Goal: Task Accomplishment & Management: Use online tool/utility

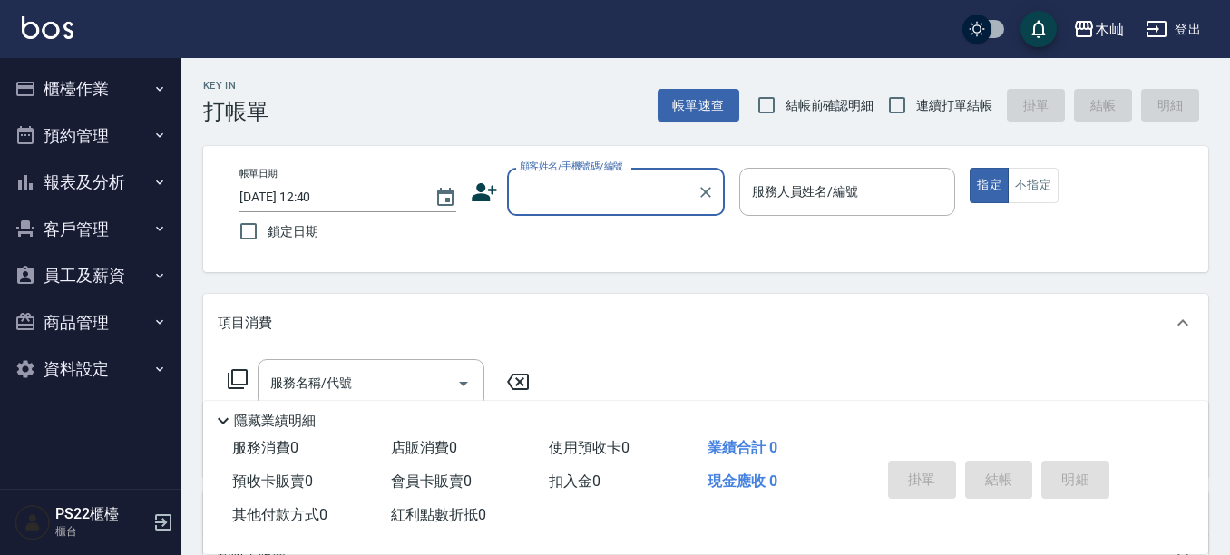
click at [145, 96] on button "櫃檯作業" at bounding box center [90, 88] width 167 height 47
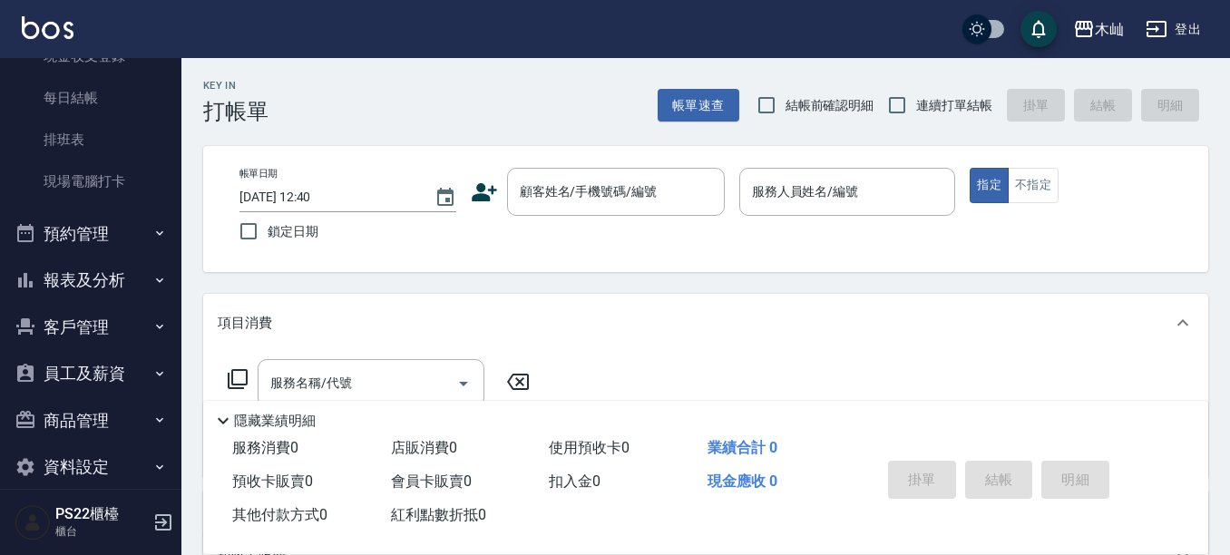
scroll to position [276, 0]
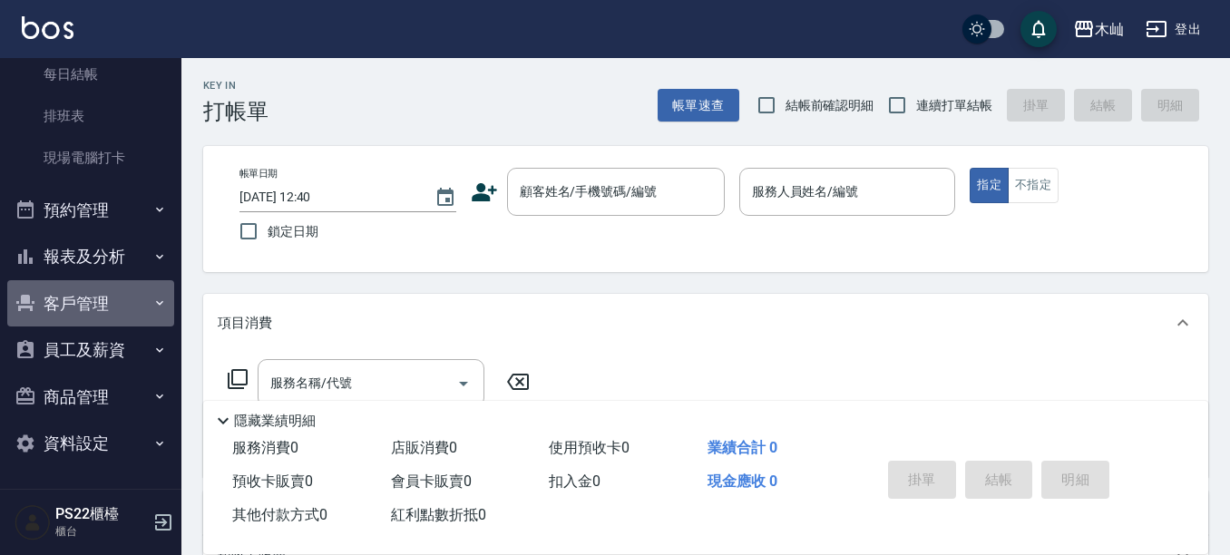
click at [123, 296] on button "客戶管理" at bounding box center [90, 303] width 167 height 47
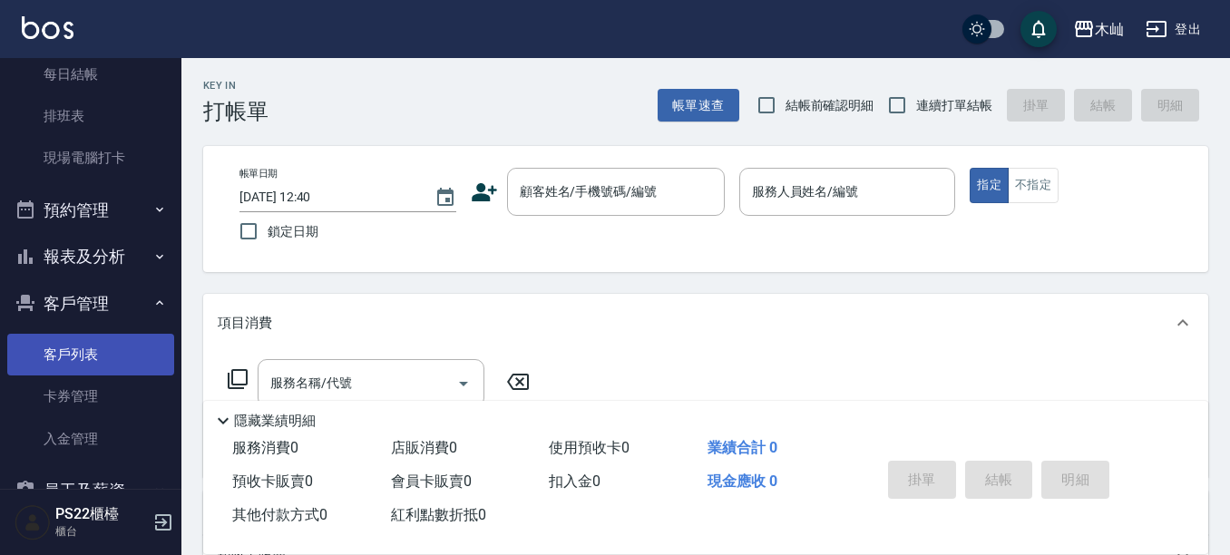
click at [127, 359] on link "客戶列表" at bounding box center [90, 355] width 167 height 42
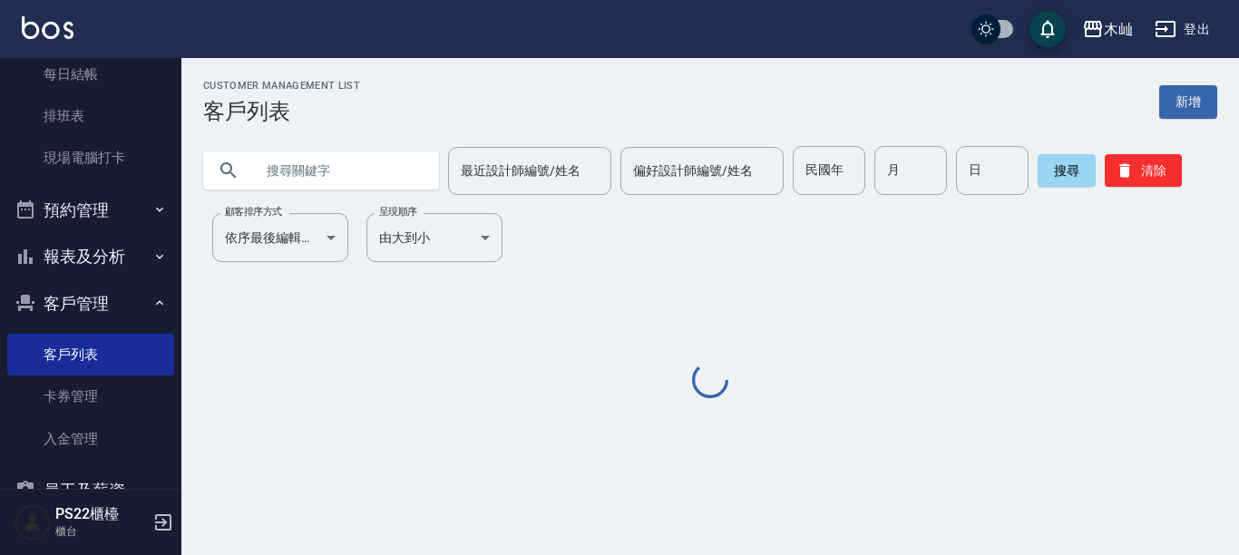
click at [333, 163] on input "text" at bounding box center [339, 170] width 171 height 49
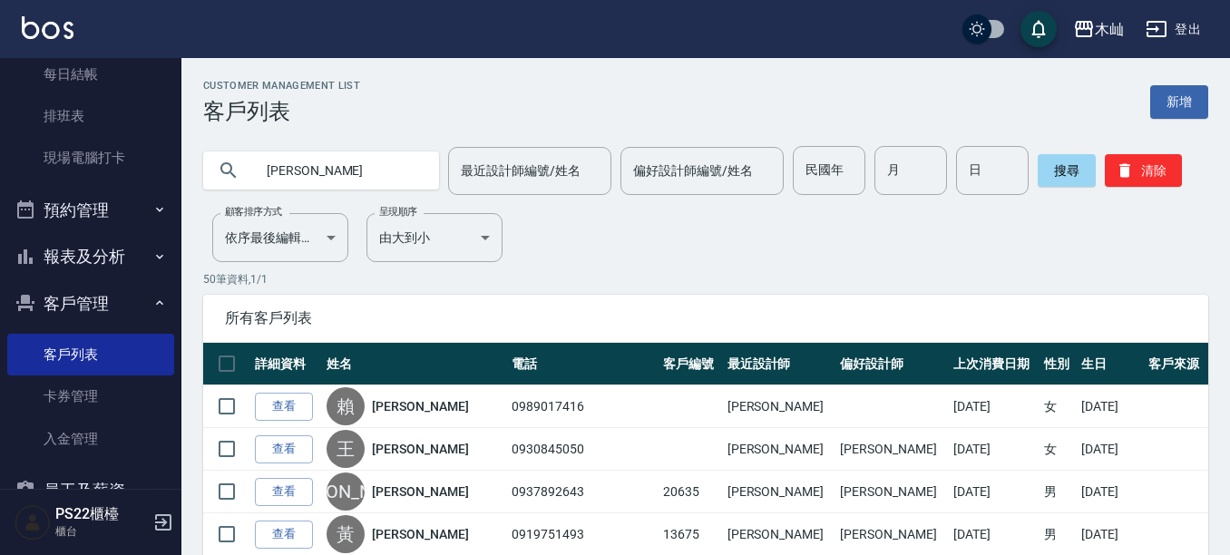
type input "[PERSON_NAME]"
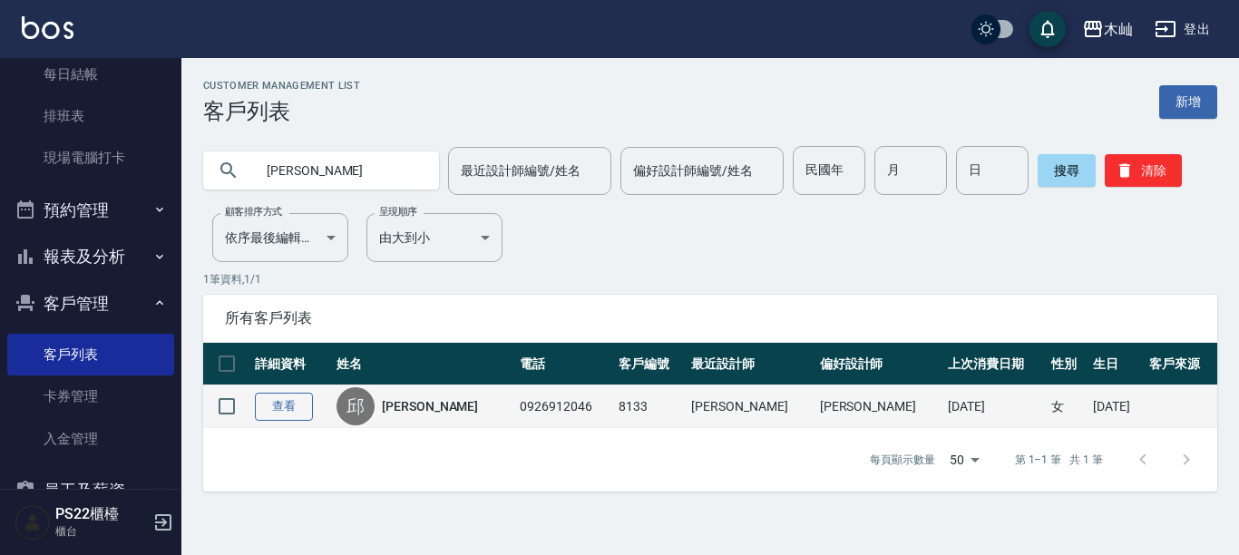
click at [284, 410] on link "查看" at bounding box center [284, 407] width 58 height 28
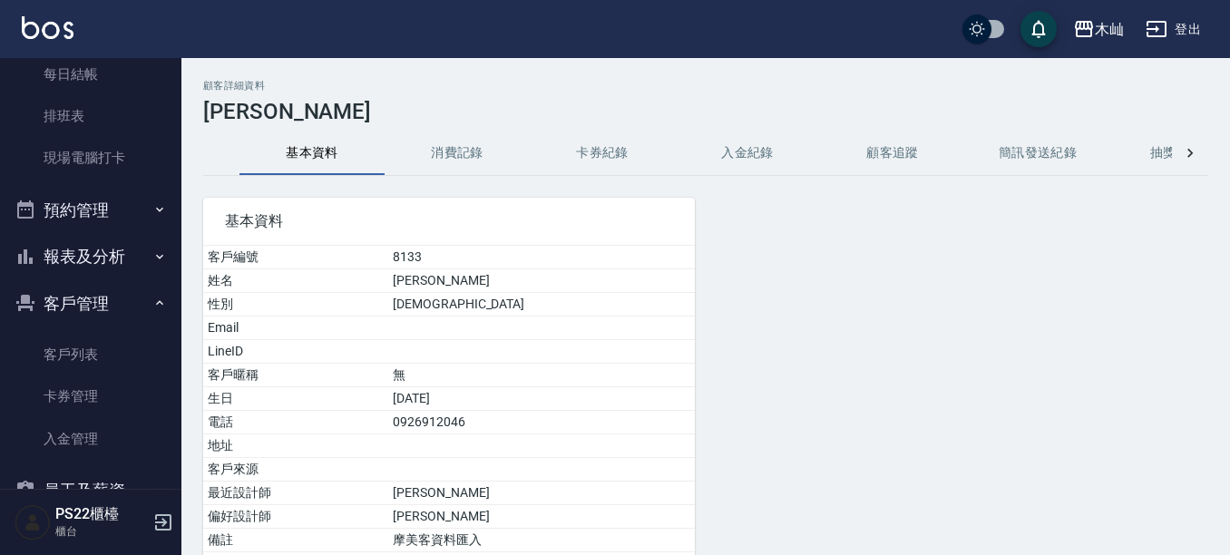
click at [455, 145] on button "消費記錄" at bounding box center [457, 154] width 145 height 44
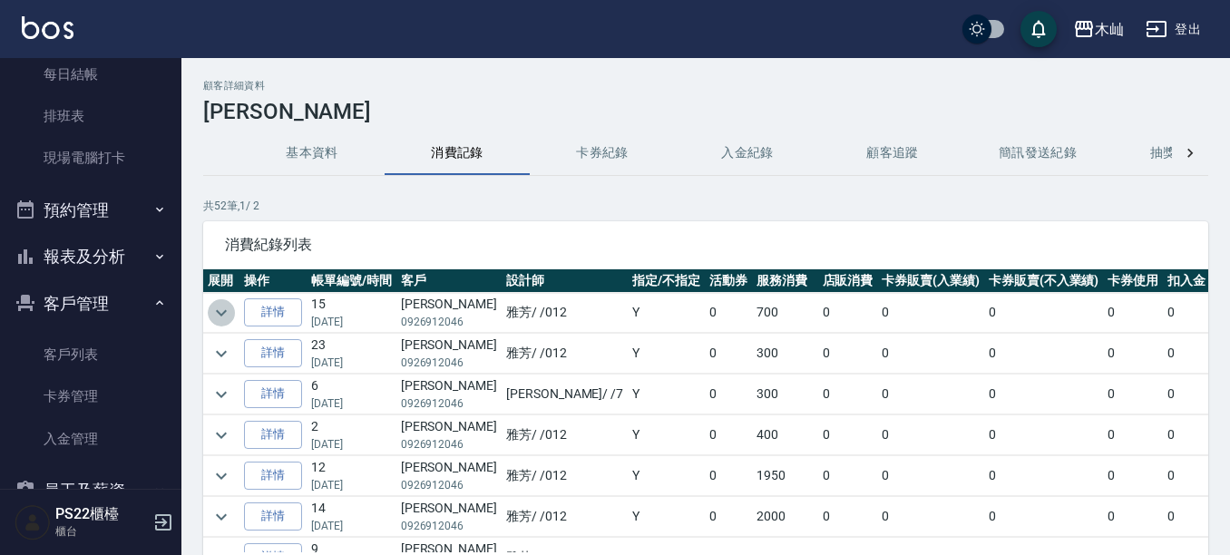
click at [220, 310] on icon "expand row" at bounding box center [221, 313] width 22 height 22
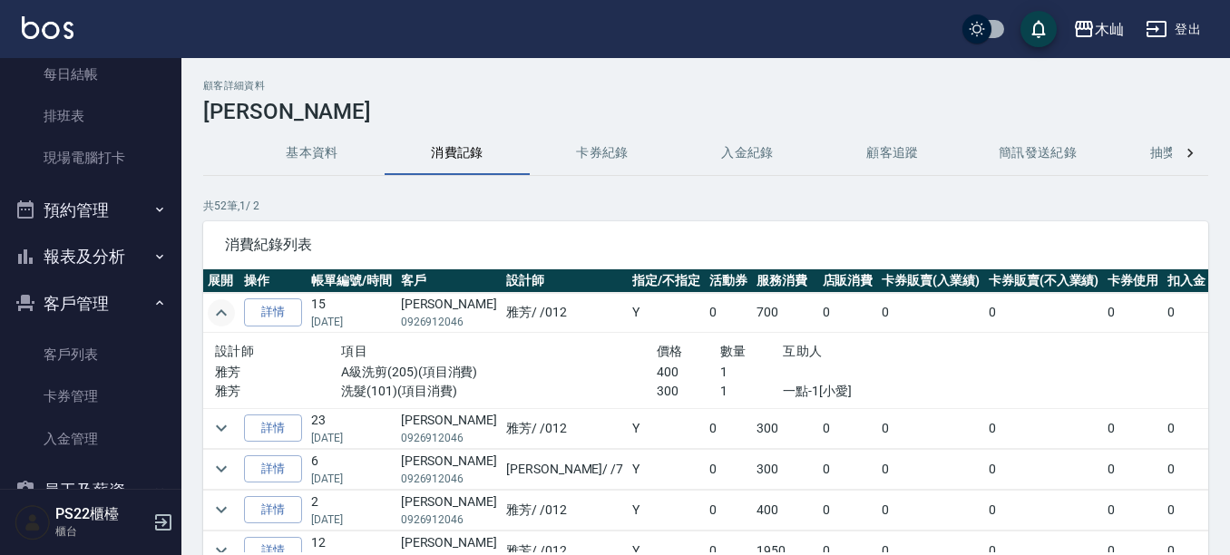
scroll to position [91, 0]
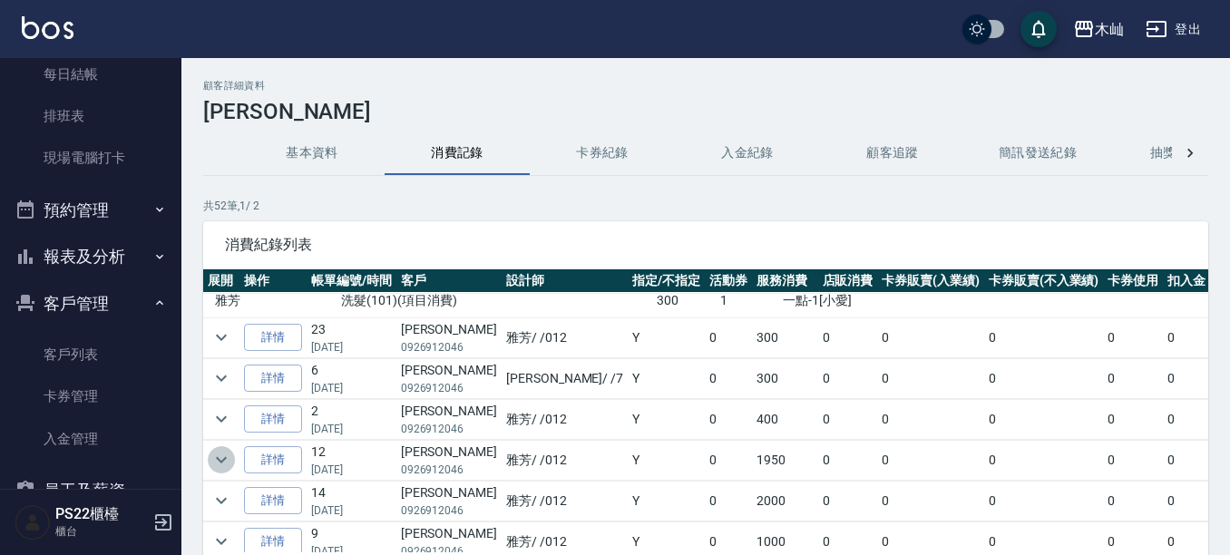
click at [223, 460] on icon "expand row" at bounding box center [221, 460] width 11 height 6
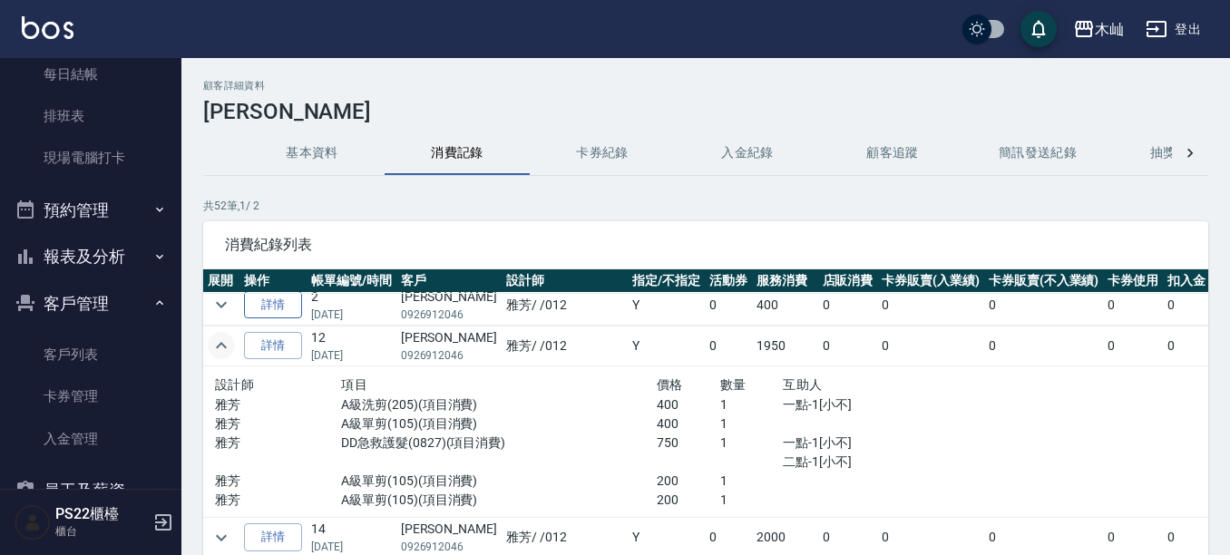
scroll to position [272, 0]
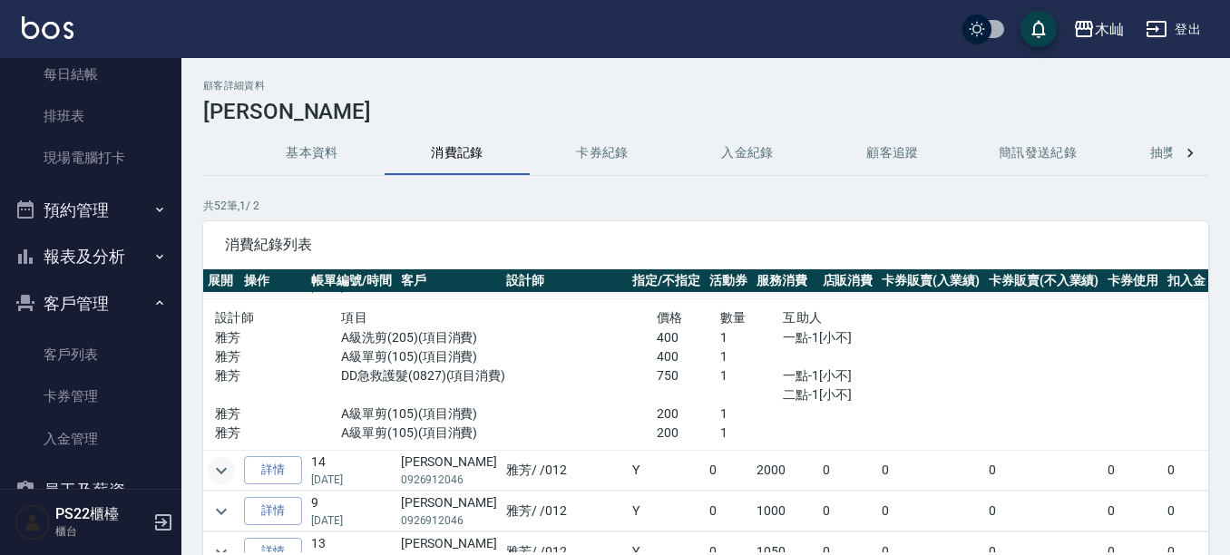
click at [216, 469] on icon "expand row" at bounding box center [221, 471] width 22 height 22
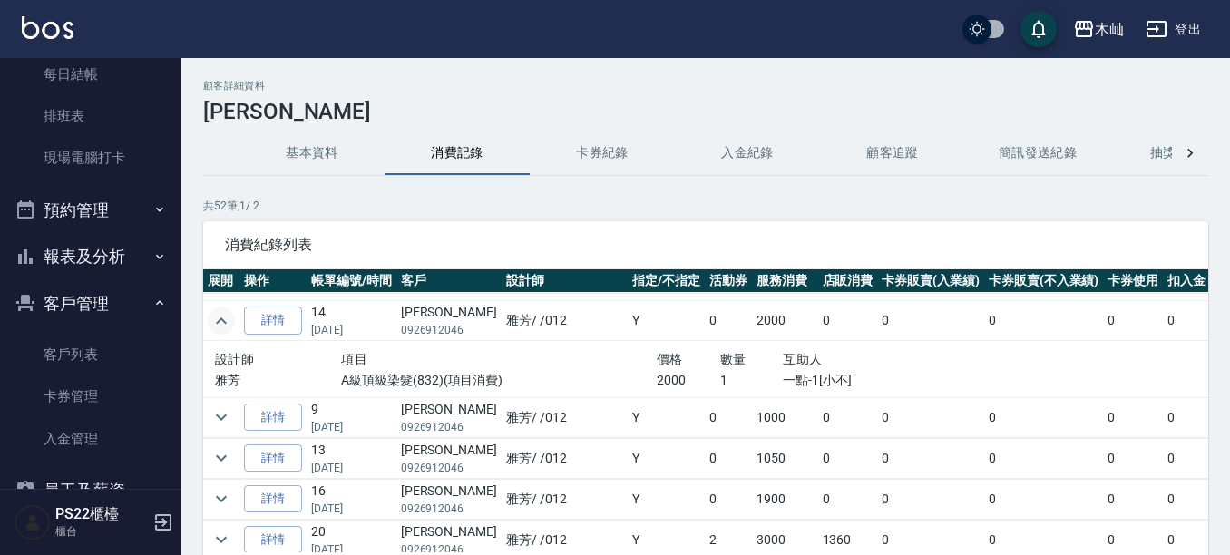
scroll to position [453, 0]
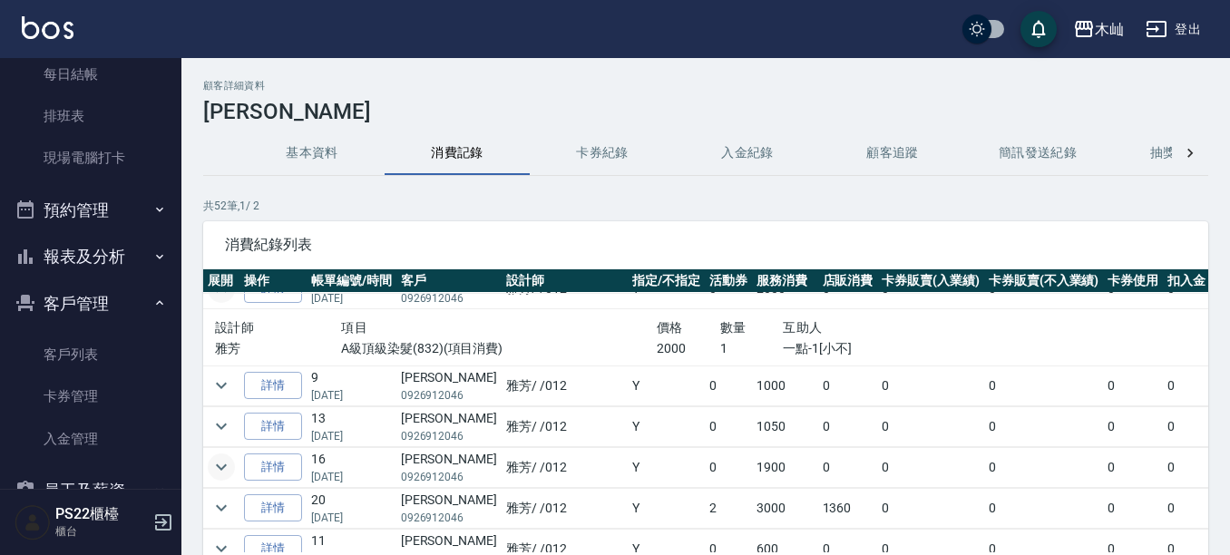
click at [229, 465] on icon "expand row" at bounding box center [221, 467] width 22 height 22
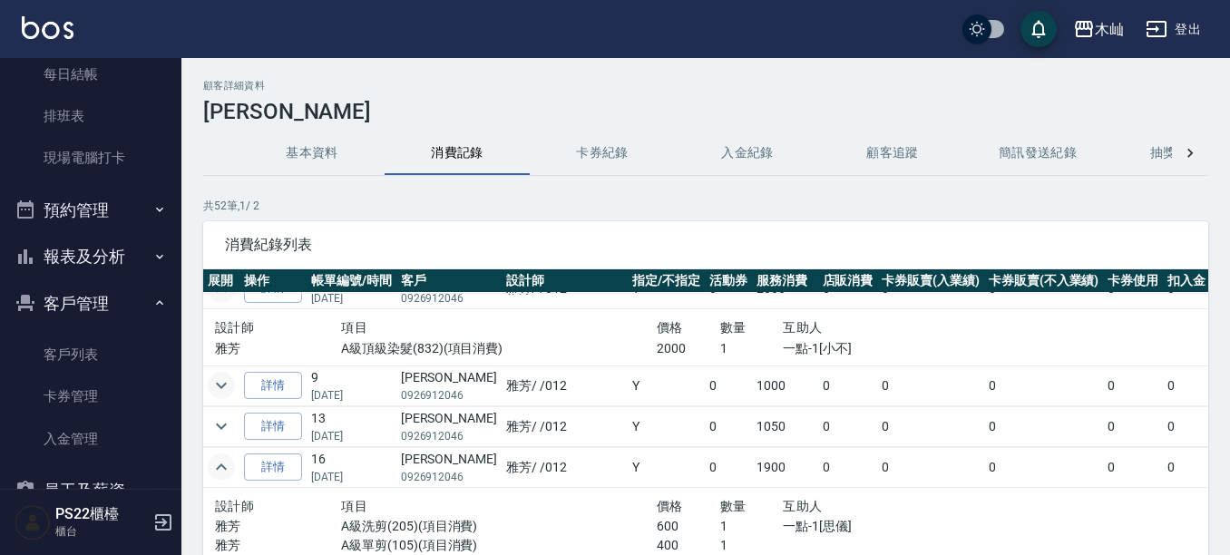
click at [215, 385] on icon "expand row" at bounding box center [221, 386] width 22 height 22
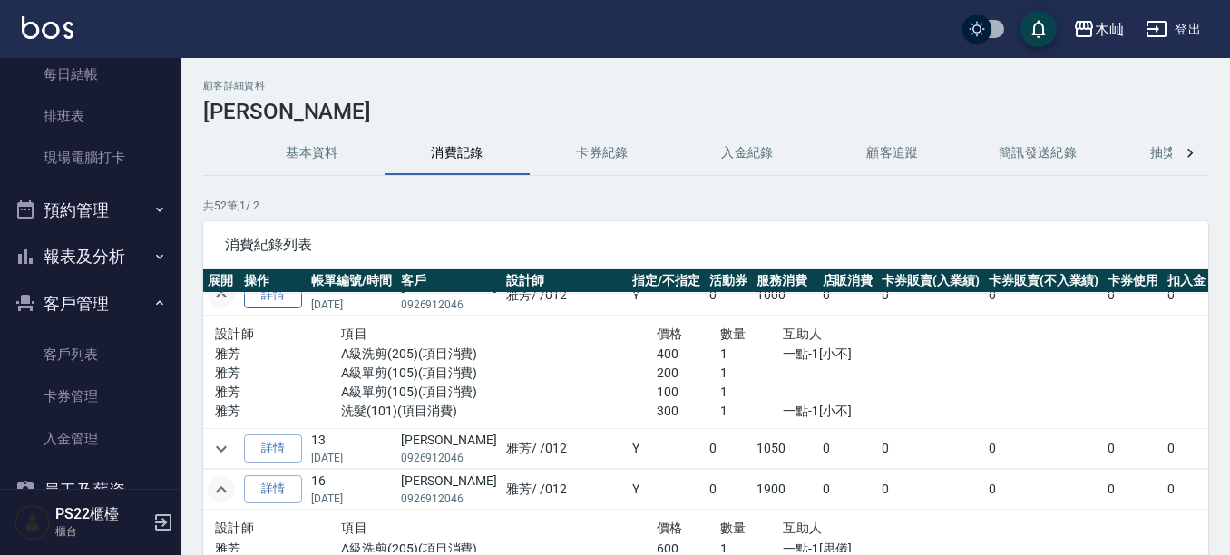
scroll to position [635, 0]
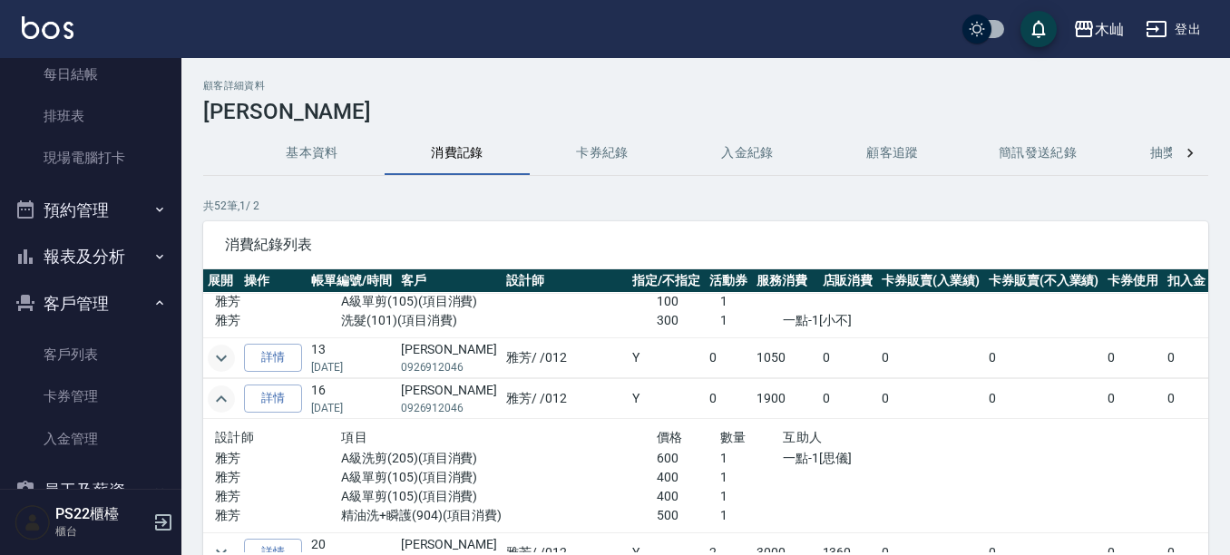
click at [222, 363] on icon "expand row" at bounding box center [221, 358] width 22 height 22
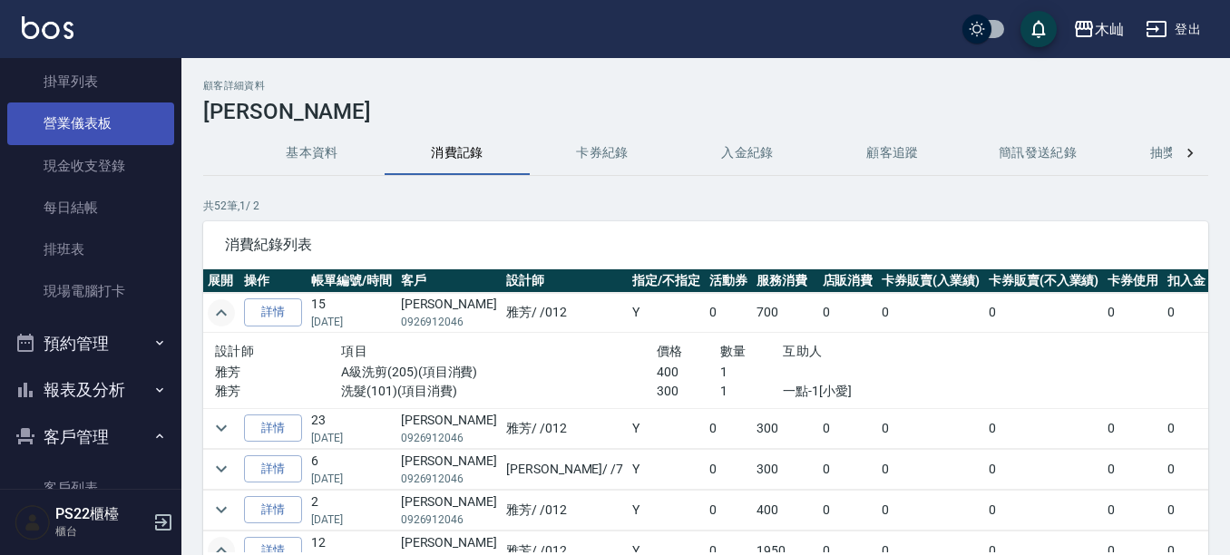
scroll to position [0, 0]
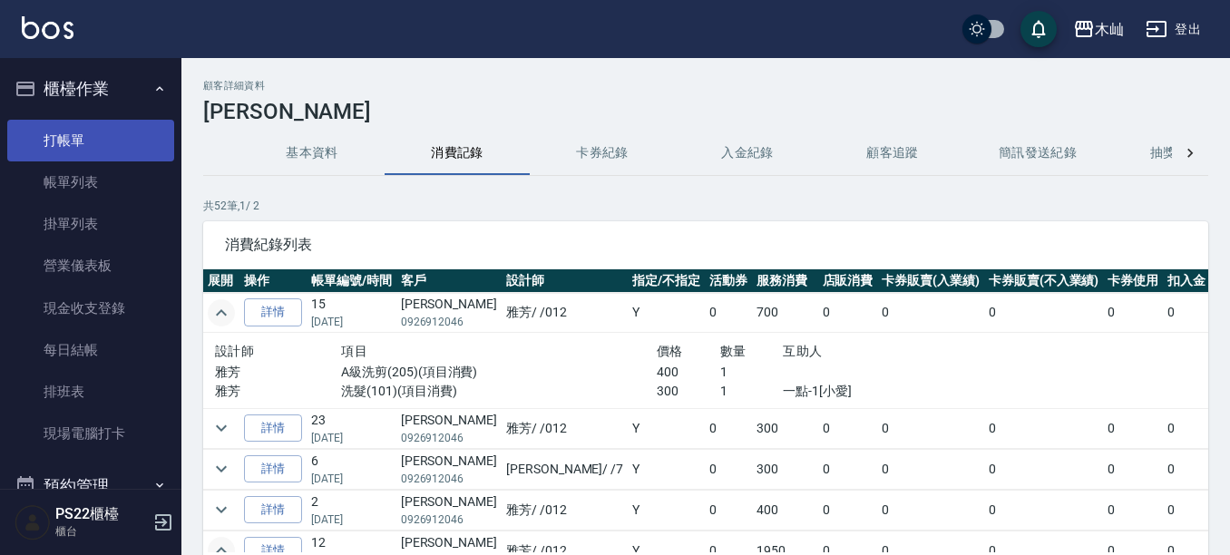
click at [106, 143] on link "打帳單" at bounding box center [90, 141] width 167 height 42
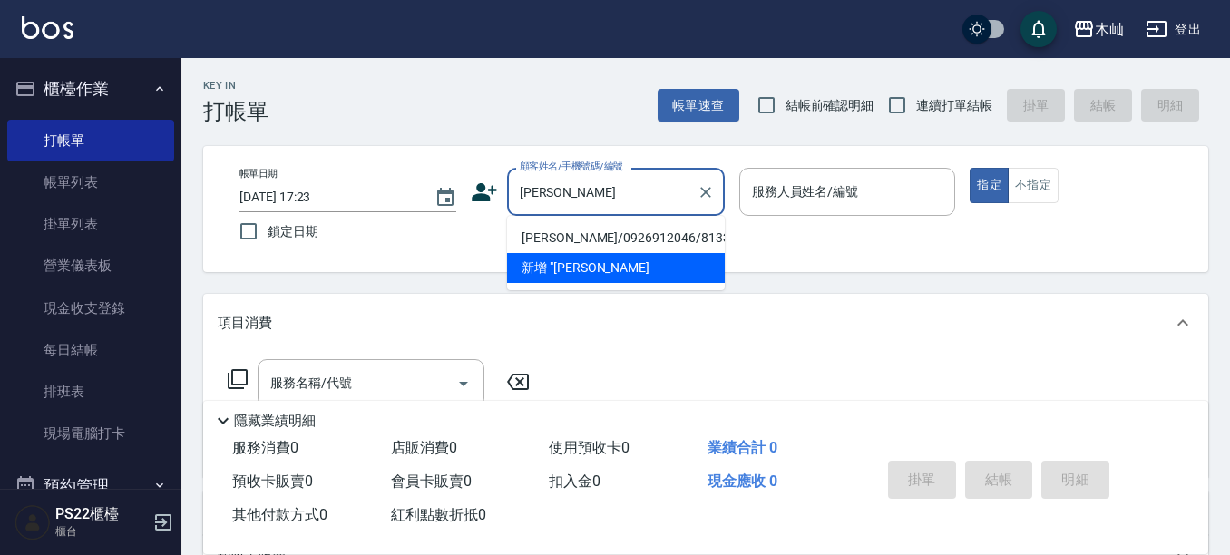
click at [574, 240] on li "[PERSON_NAME]/0926912046/8133" at bounding box center [616, 238] width 218 height 30
type input "[PERSON_NAME]/0926912046/8133"
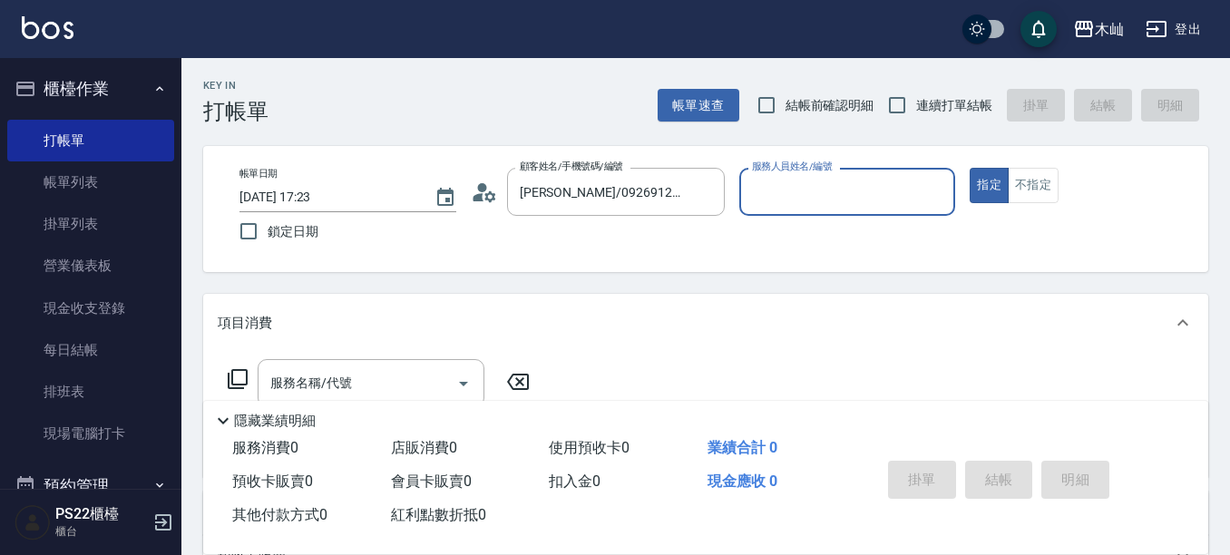
type input "雅芳-012"
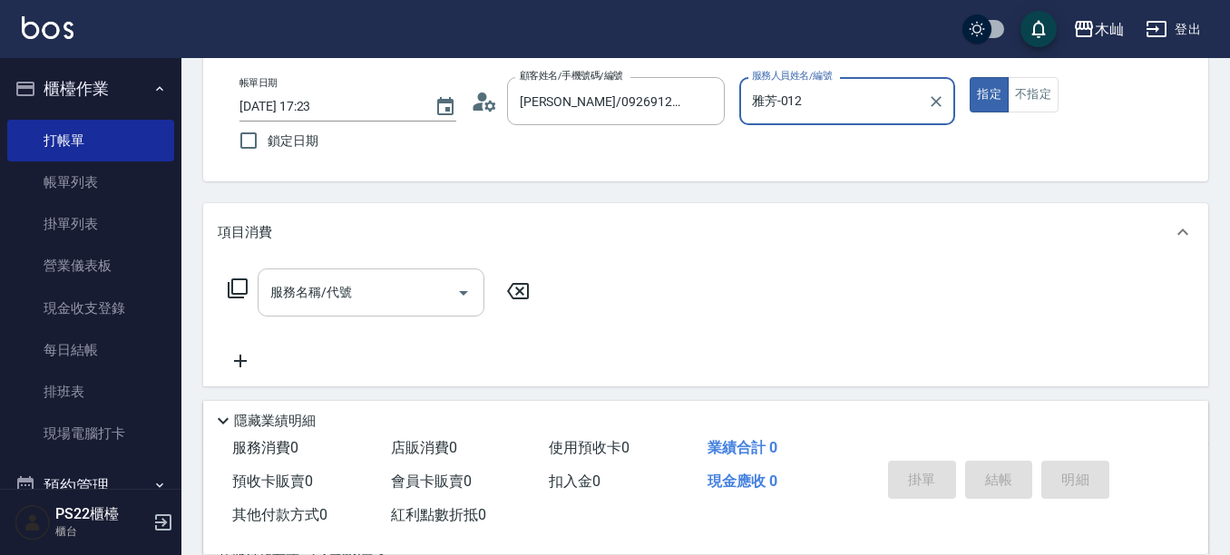
click at [429, 305] on input "服務名稱/代號" at bounding box center [357, 293] width 183 height 32
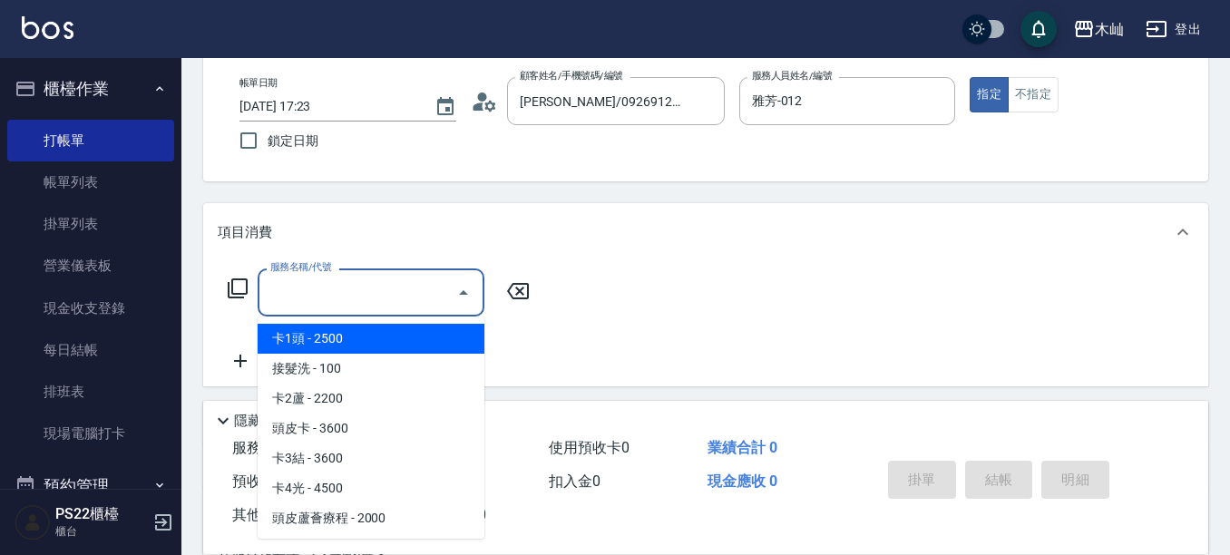
click at [395, 295] on input "服務名稱/代號" at bounding box center [357, 293] width 183 height 32
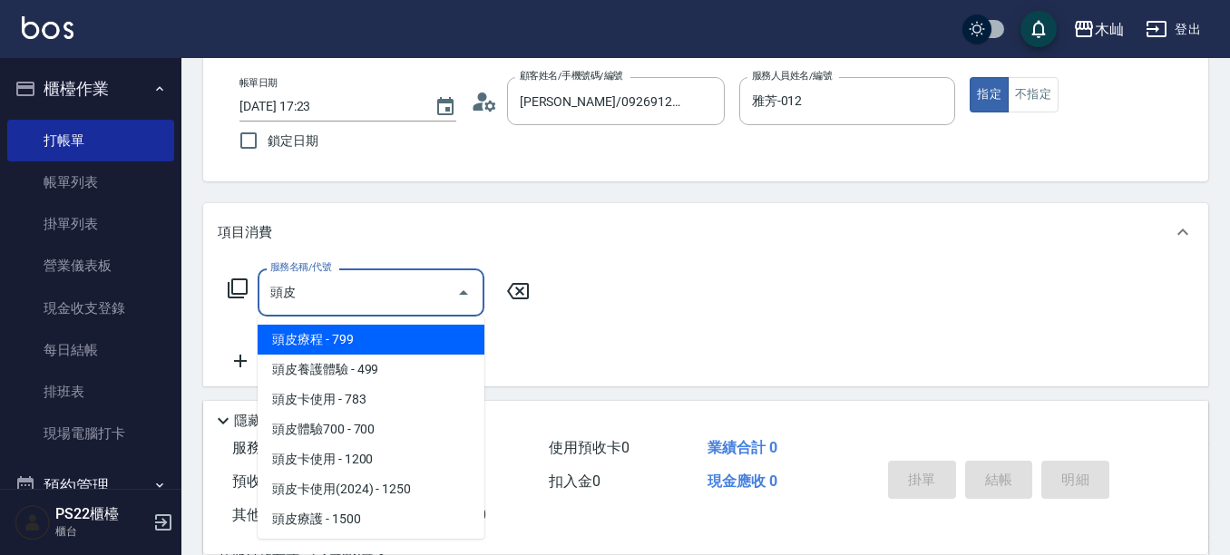
scroll to position [62, 0]
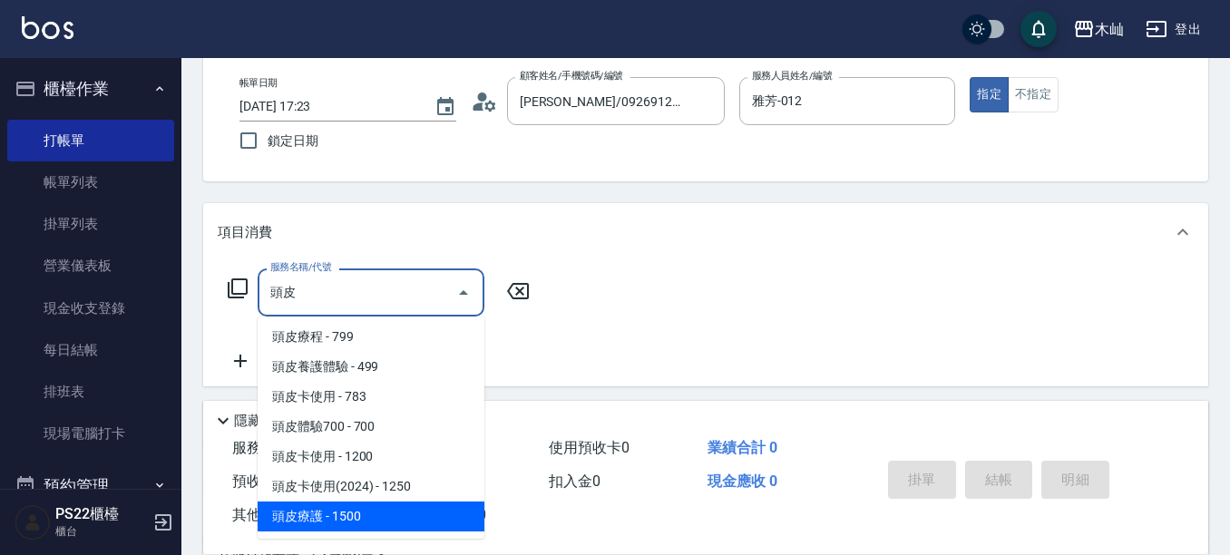
click at [413, 517] on span "頭皮療護 - 1500" at bounding box center [371, 517] width 227 height 30
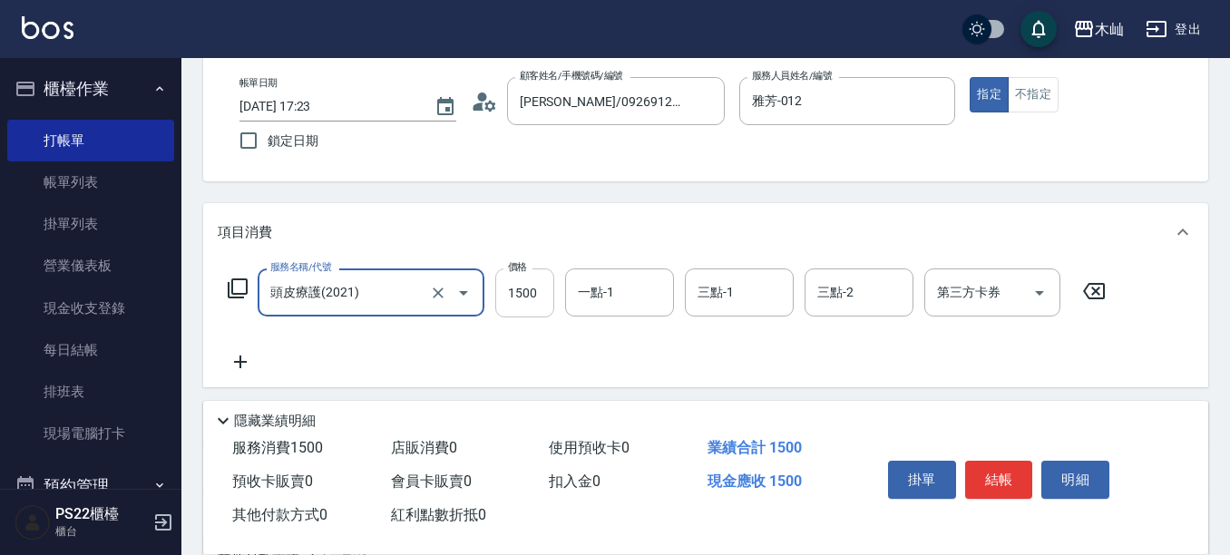
type input "頭皮療護(2021)"
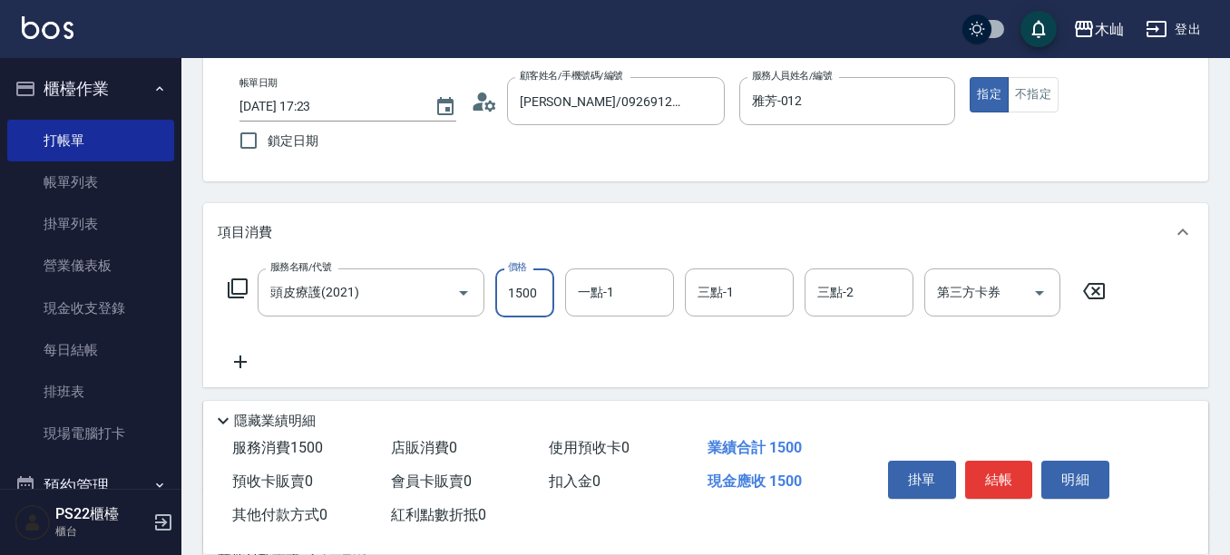
click at [537, 299] on input "1500" at bounding box center [524, 292] width 59 height 49
type input "750"
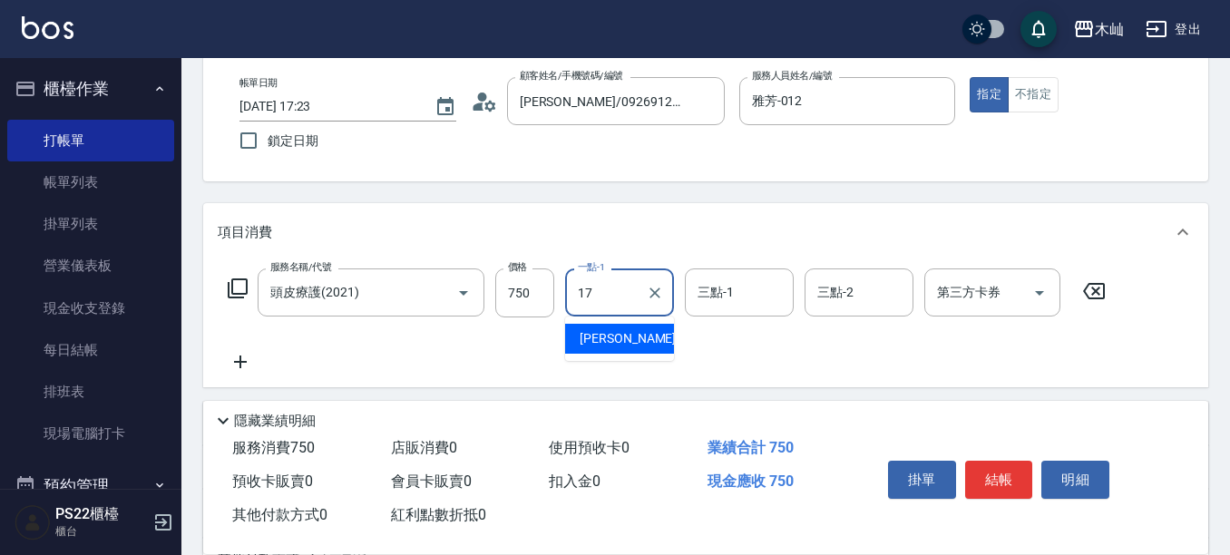
type input "[PERSON_NAME]-17"
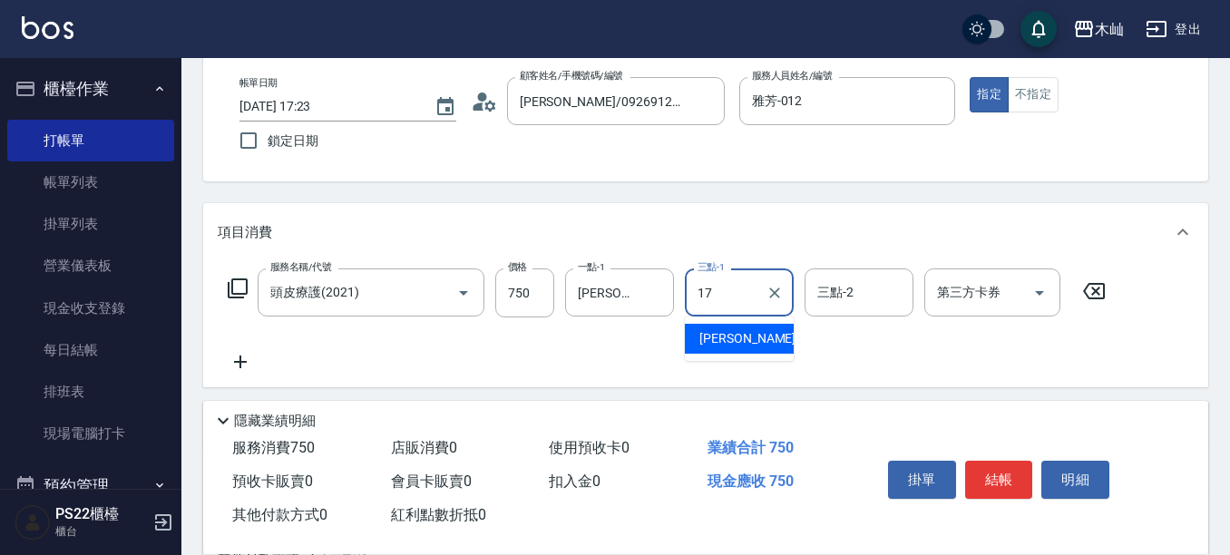
type input "[PERSON_NAME]-17"
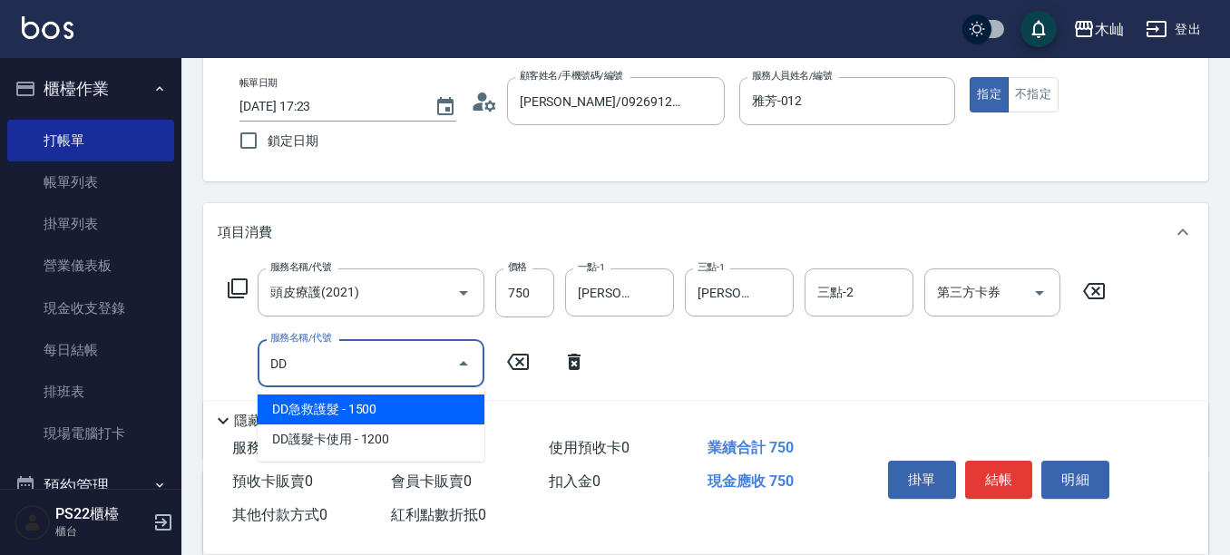
click at [428, 414] on span "DD急救護髮 - 1500" at bounding box center [371, 410] width 227 height 30
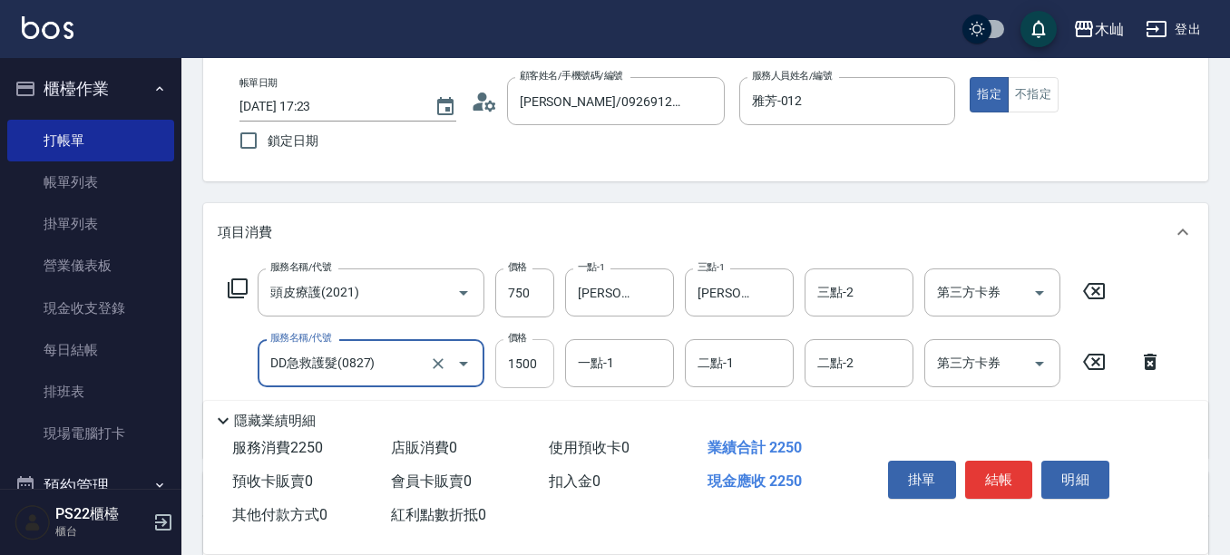
type input "DD急救護髮(0827)"
click at [519, 361] on input "1500" at bounding box center [524, 363] width 59 height 49
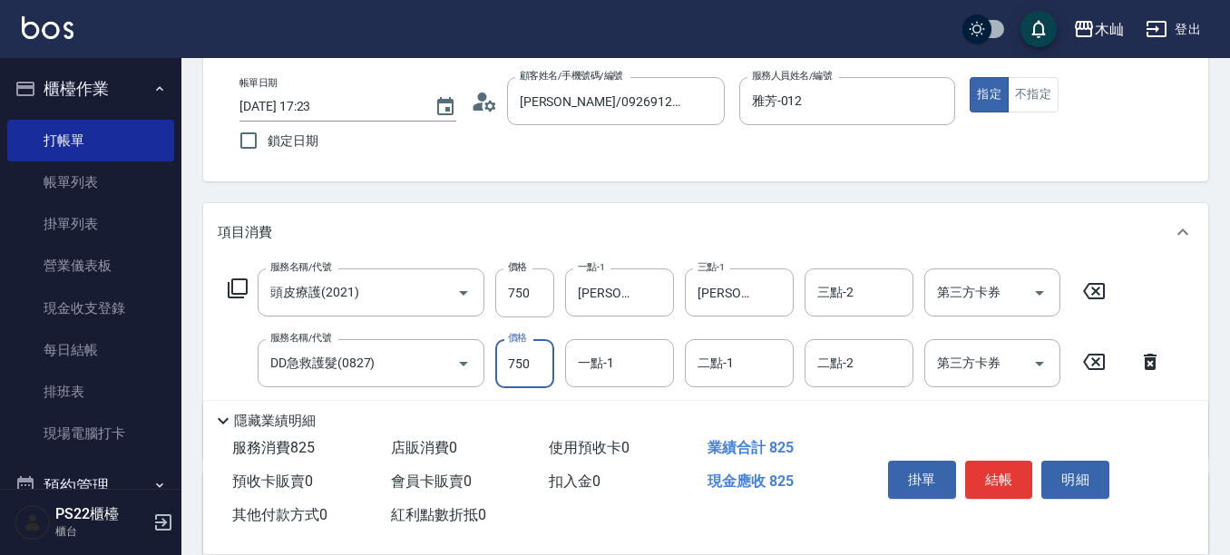
type input "750"
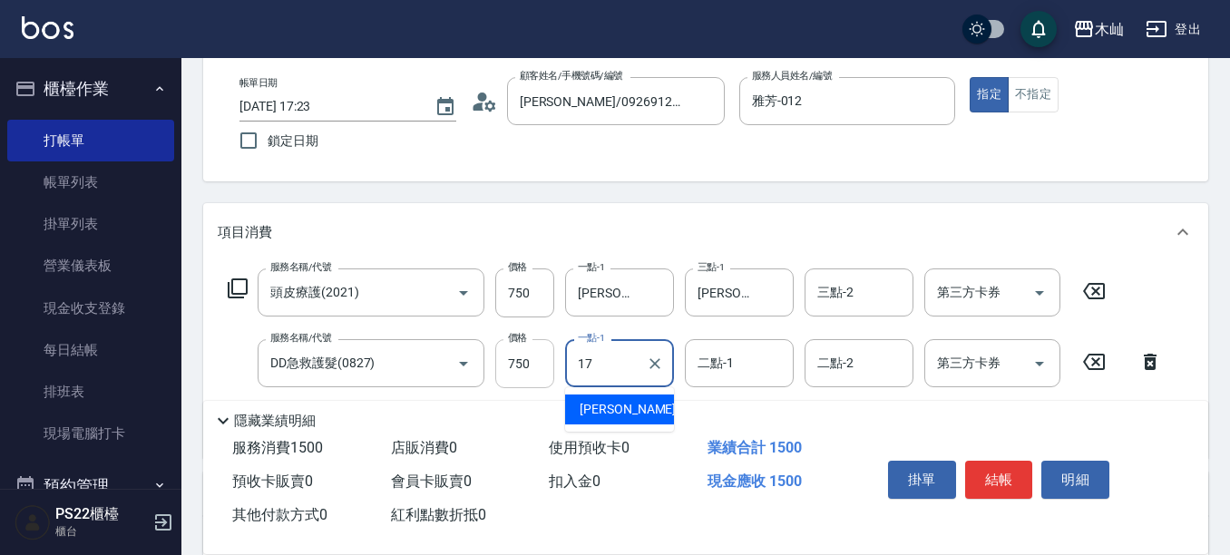
type input "[PERSON_NAME]-17"
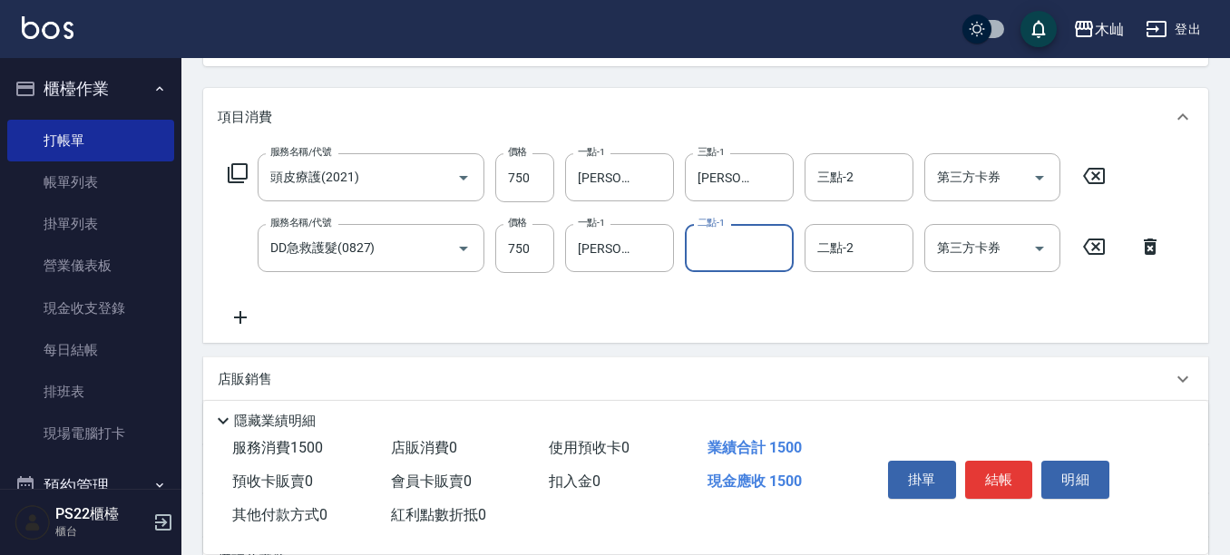
scroll to position [271, 0]
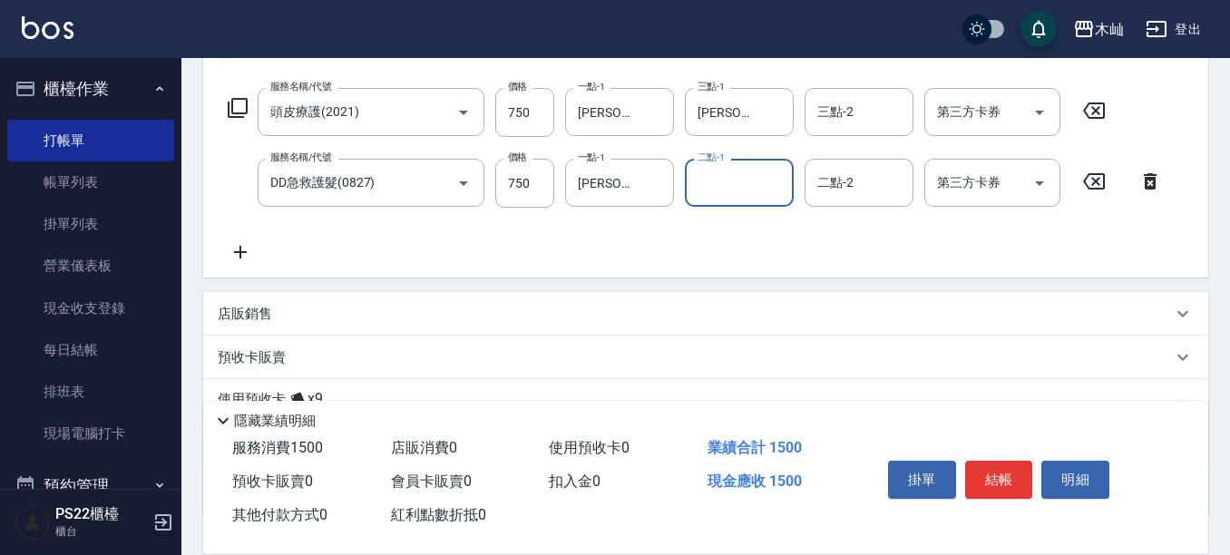
click at [246, 249] on icon at bounding box center [240, 252] width 45 height 22
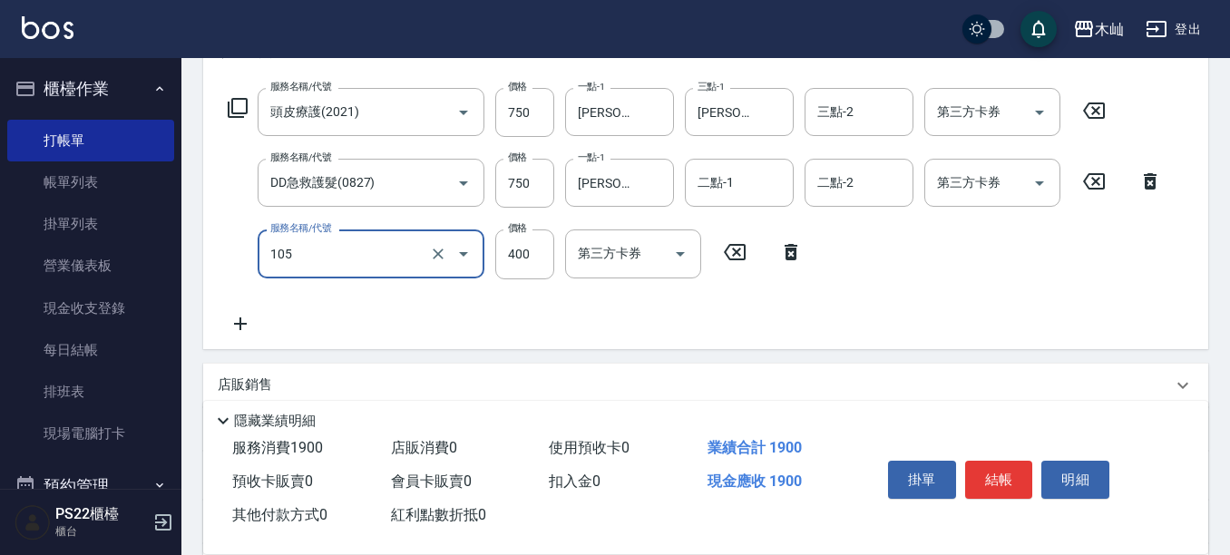
type input "A級單剪(105)"
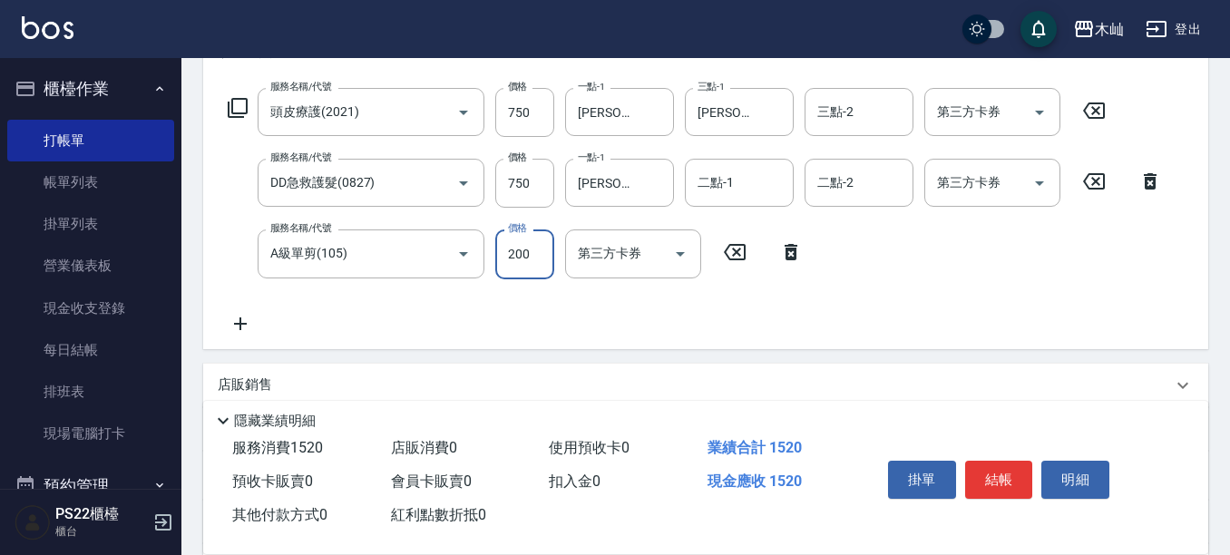
type input "200"
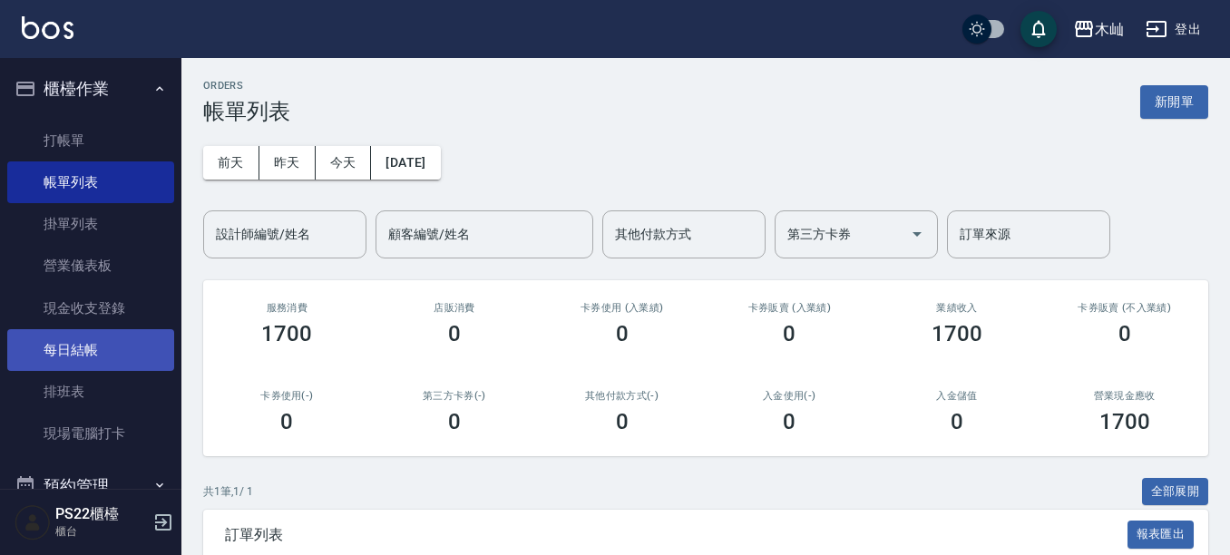
click at [140, 356] on link "每日結帳" at bounding box center [90, 350] width 167 height 42
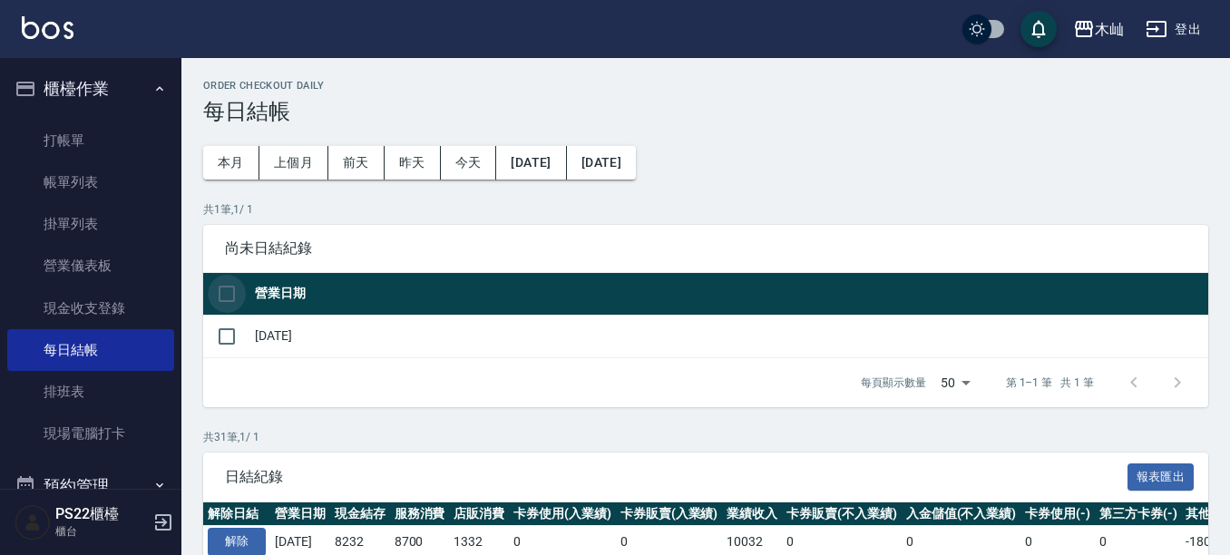
click at [226, 304] on input "checkbox" at bounding box center [227, 294] width 38 height 38
checkbox input "true"
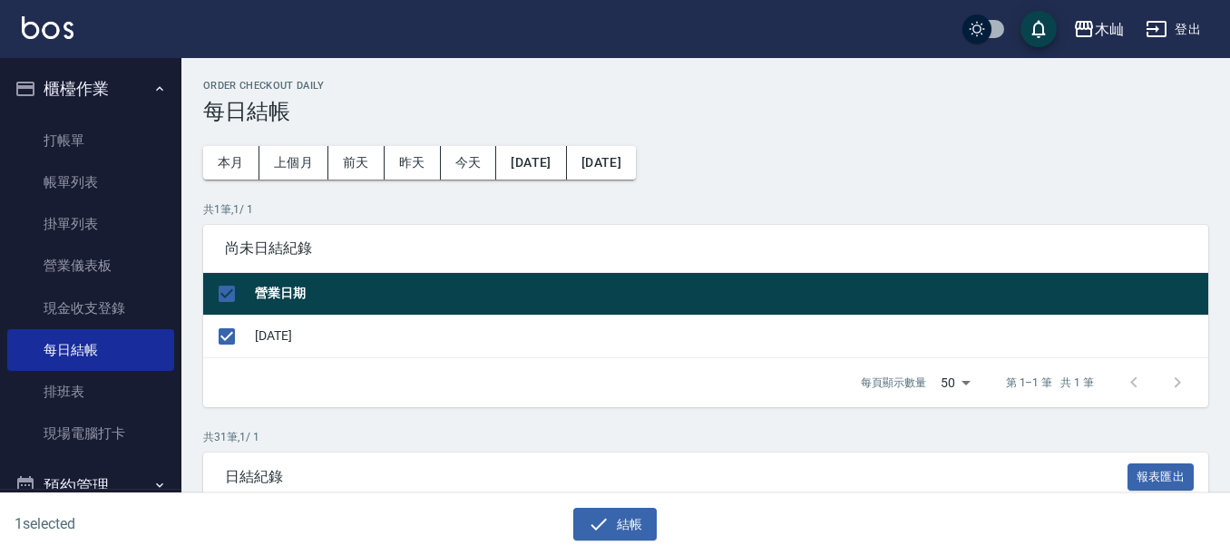
drag, startPoint x: 629, startPoint y: 529, endPoint x: 541, endPoint y: 463, distance: 109.6
click at [629, 528] on button "結帳" at bounding box center [615, 525] width 84 height 34
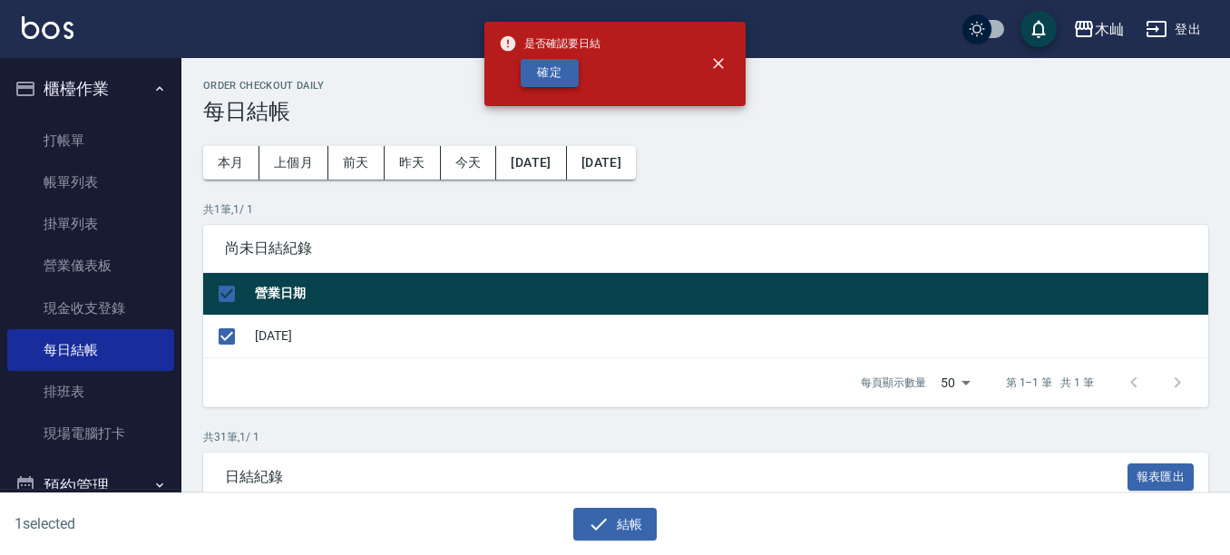
click at [531, 77] on button "確定" at bounding box center [550, 73] width 58 height 28
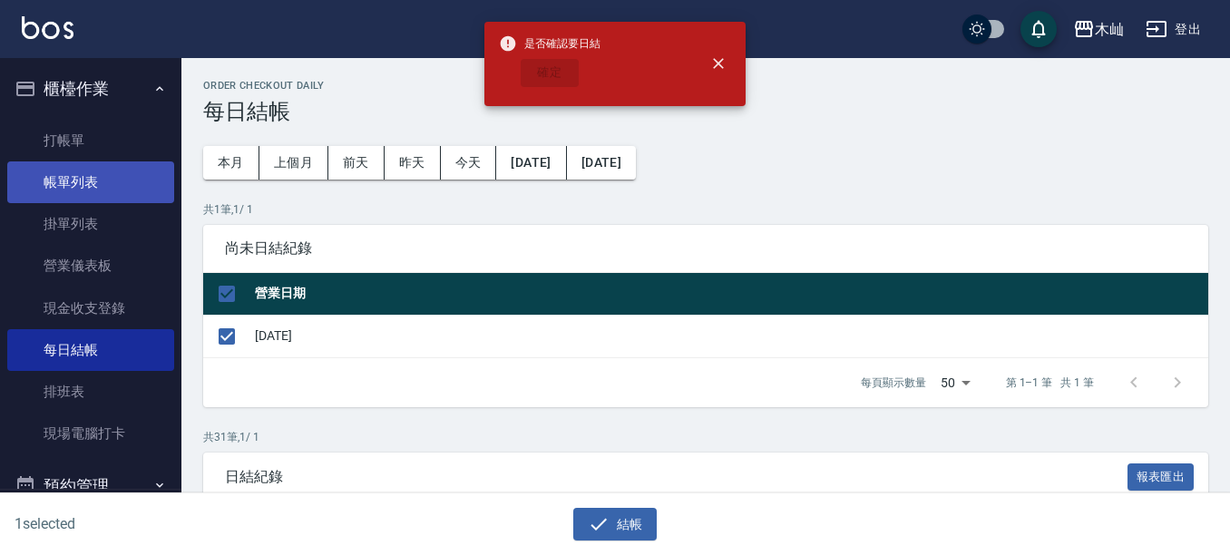
checkbox input "false"
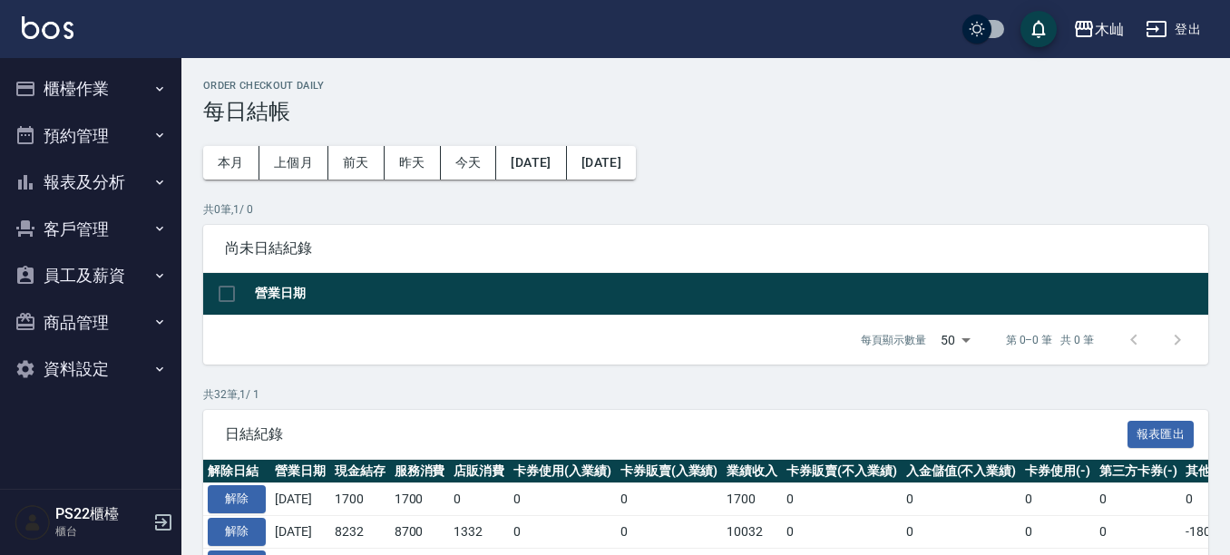
click at [99, 170] on button "報表及分析" at bounding box center [90, 182] width 167 height 47
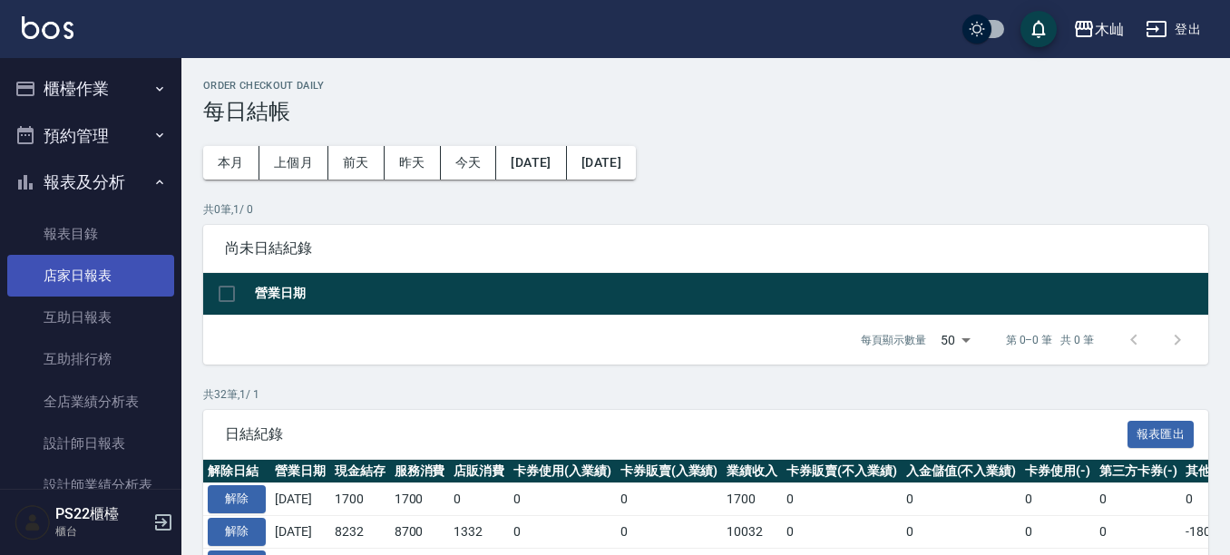
click at [111, 268] on link "店家日報表" at bounding box center [90, 276] width 167 height 42
